Goal: Task Accomplishment & Management: Use online tool/utility

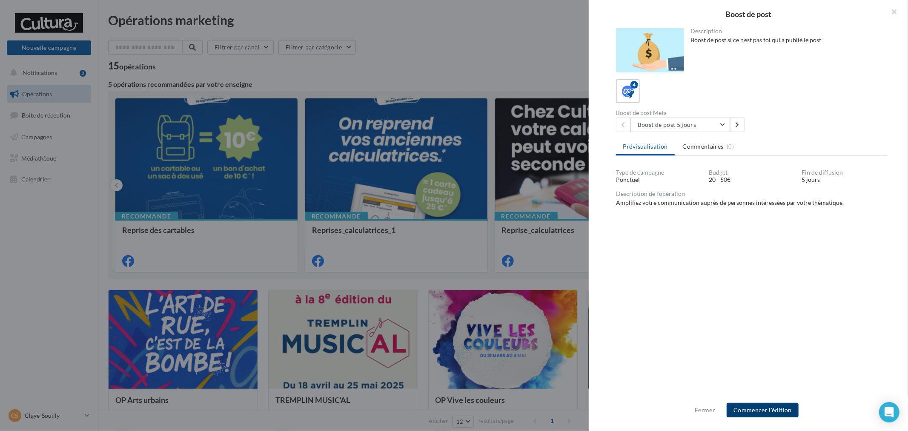
click at [775, 404] on button "Commencer l'édition" at bounding box center [762, 410] width 72 height 14
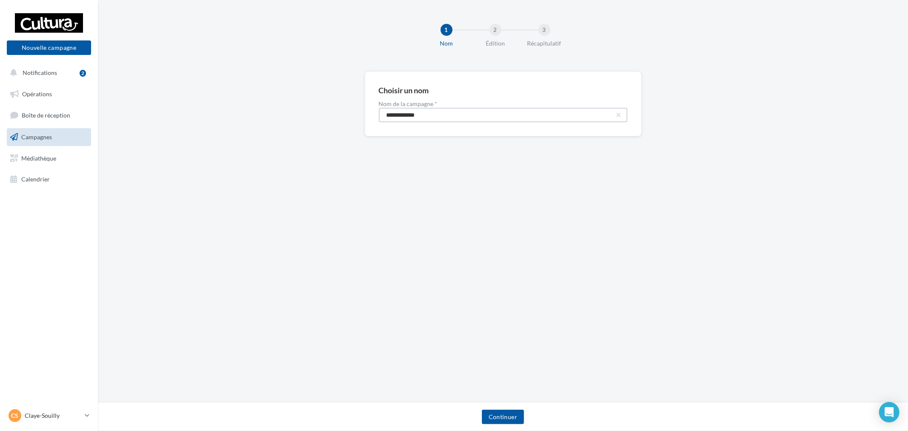
drag, startPoint x: 466, startPoint y: 120, endPoint x: 269, endPoint y: 100, distance: 198.0
click at [269, 100] on div "**********" at bounding box center [503, 117] width 810 height 92
paste input "****"
type input "**********"
click at [510, 423] on button "Continuer" at bounding box center [503, 416] width 42 height 14
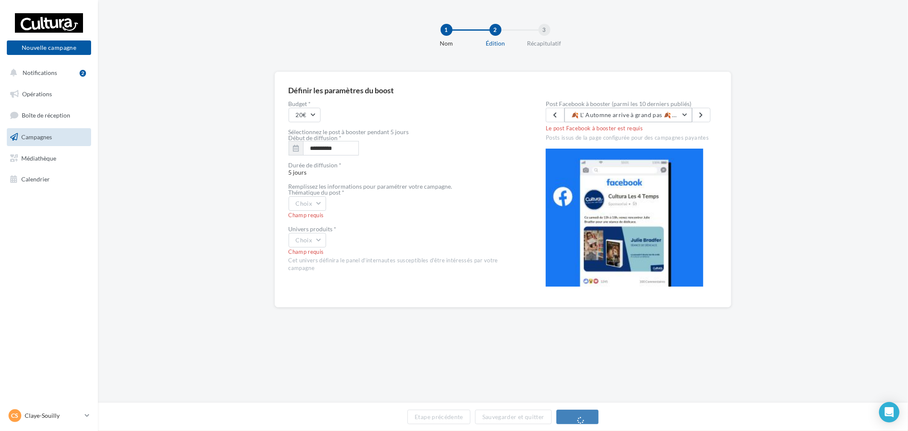
click at [626, 120] on button "🍂 L' Automne arrive à grand pas 🍂 Alors que les derniers rayons de soleil de l'…" at bounding box center [628, 115] width 128 height 14
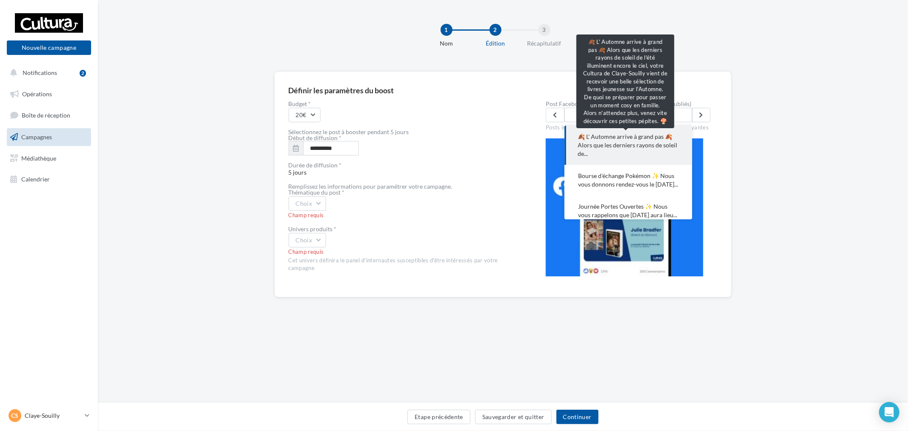
click at [630, 149] on span "🍂 L' Automne arrive à grand pas 🍂 Alors que les derniers rayons de soleil de..." at bounding box center [628, 145] width 100 height 26
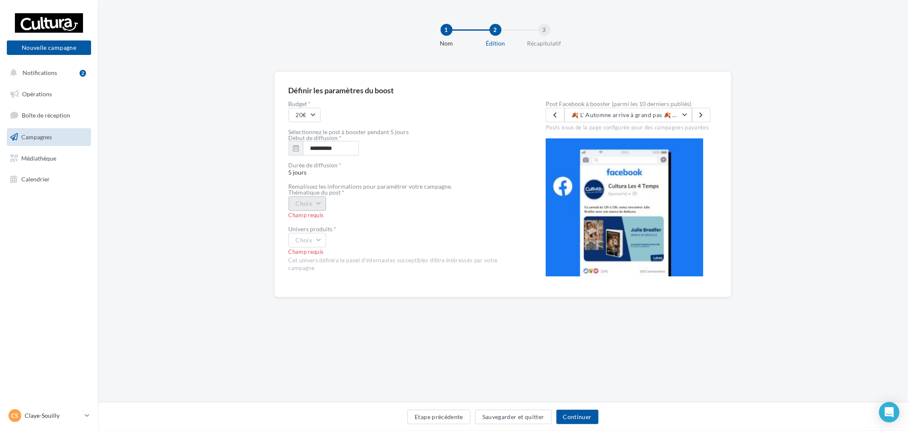
click at [316, 206] on button "Choix" at bounding box center [308, 203] width 38 height 14
click at [343, 274] on div "coup de cœur produits" at bounding box center [342, 267] width 106 height 22
click at [318, 240] on button "Choix" at bounding box center [308, 240] width 38 height 14
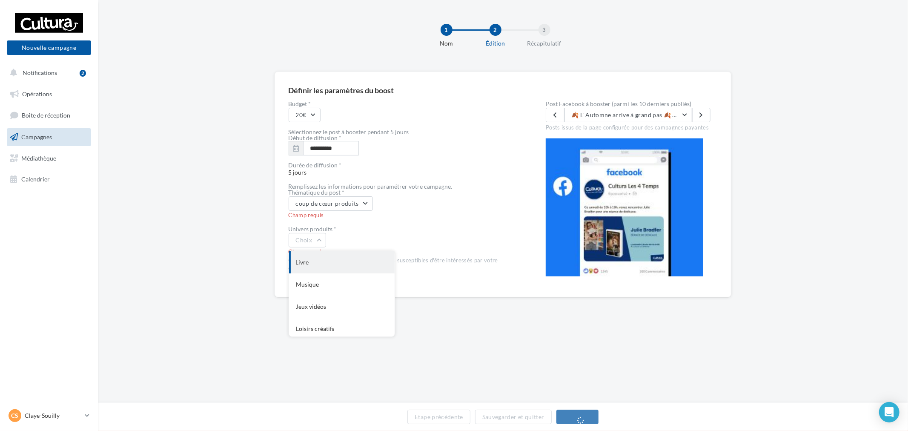
click at [326, 262] on div "Livre" at bounding box center [342, 262] width 106 height 22
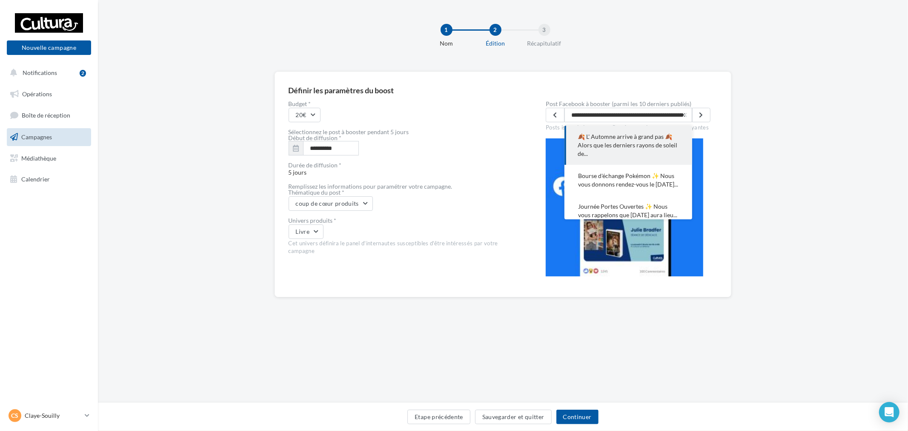
scroll to position [0, 748]
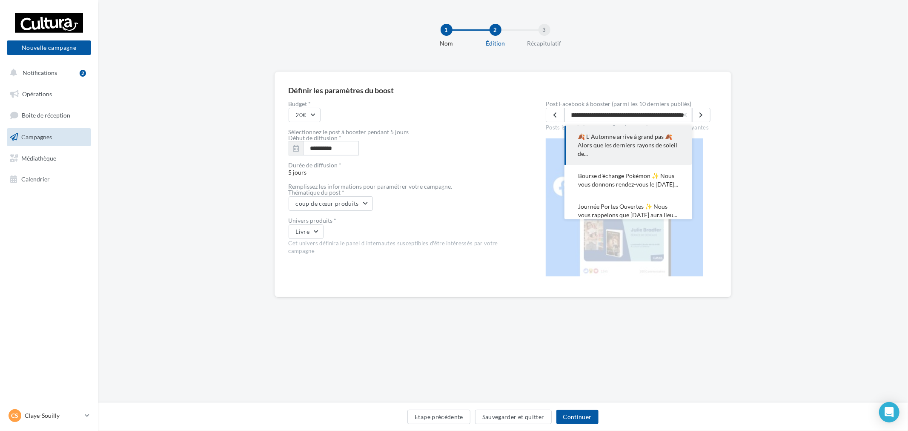
click at [762, 171] on div "**********" at bounding box center [503, 197] width 810 height 253
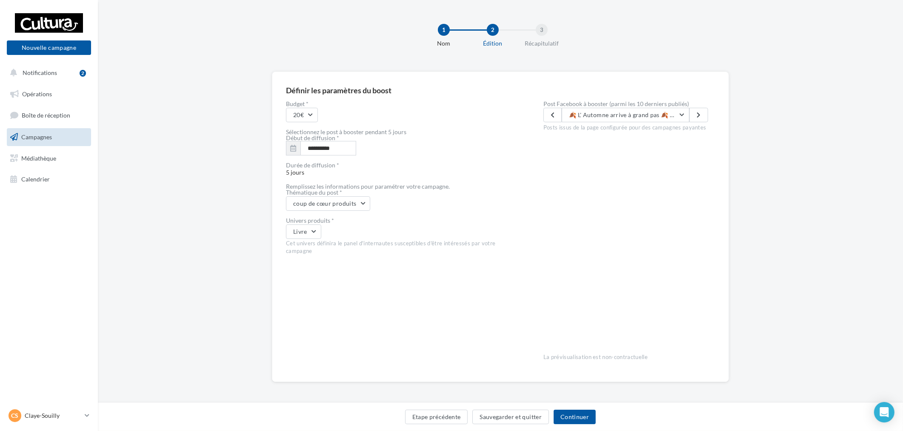
click at [592, 425] on div "Etape précédente Sauvegarder et quitter Continuer" at bounding box center [501, 418] width 792 height 18
click at [580, 418] on button "Continuer" at bounding box center [575, 416] width 42 height 14
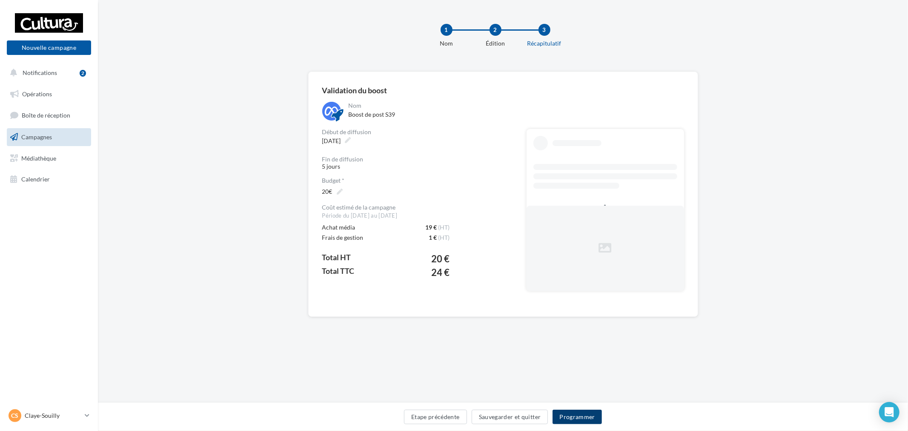
drag, startPoint x: 572, startPoint y: 411, endPoint x: 575, endPoint y: 414, distance: 4.8
click at [575, 414] on button "Programmer" at bounding box center [576, 416] width 49 height 14
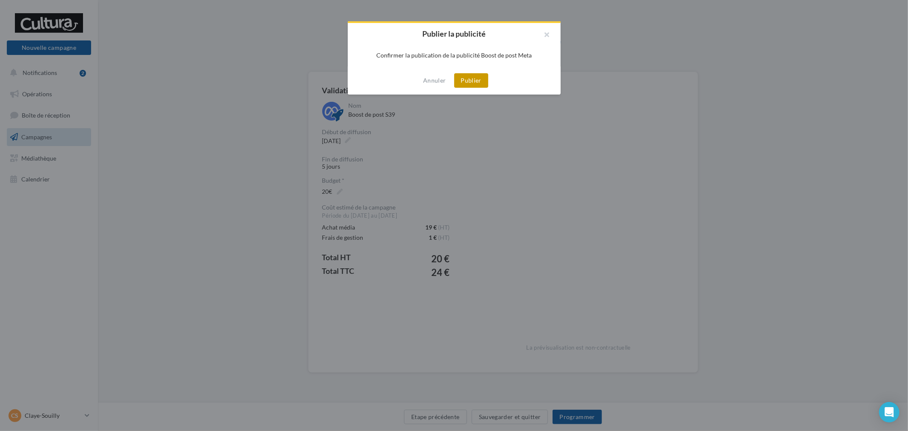
click at [473, 78] on button "Publier" at bounding box center [471, 80] width 34 height 14
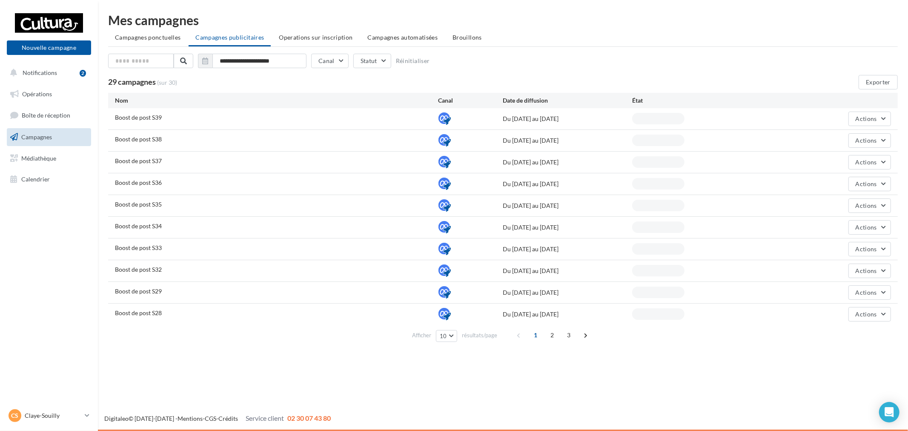
click at [71, 415] on p "Claye-Souilly" at bounding box center [53, 415] width 57 height 9
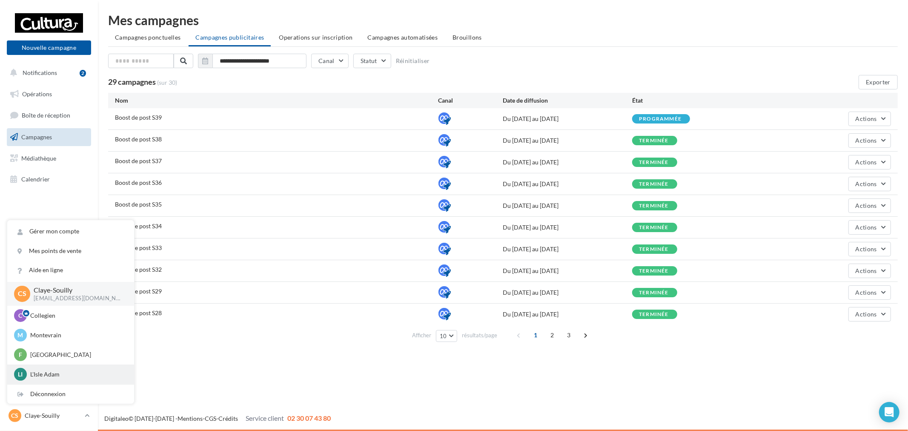
click at [57, 371] on p "L'Isle Adam" at bounding box center [77, 374] width 94 height 9
